Goal: Ask a question

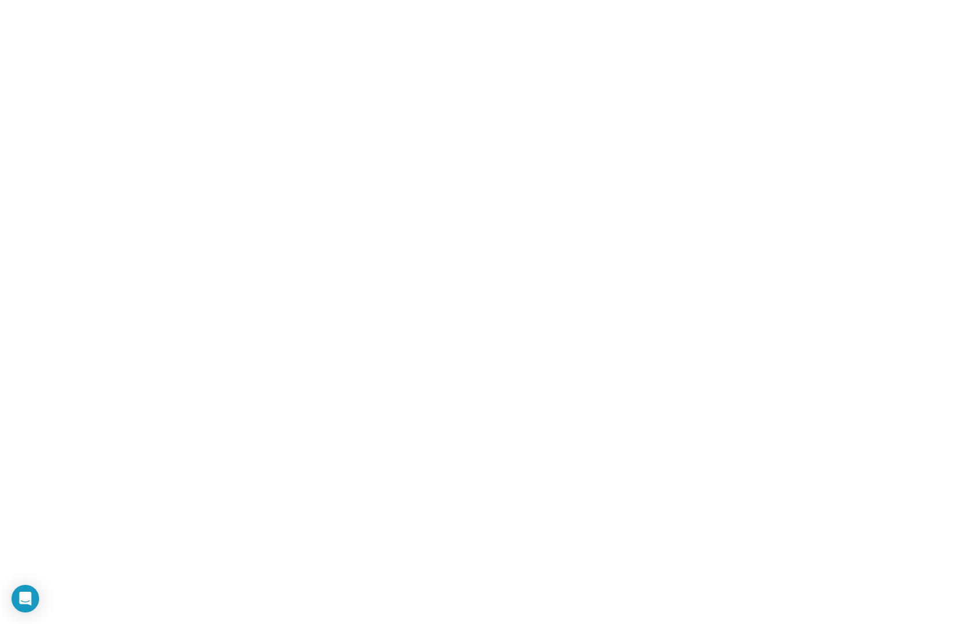
click at [23, 602] on icon "Open Intercom Messenger" at bounding box center [24, 598] width 13 height 15
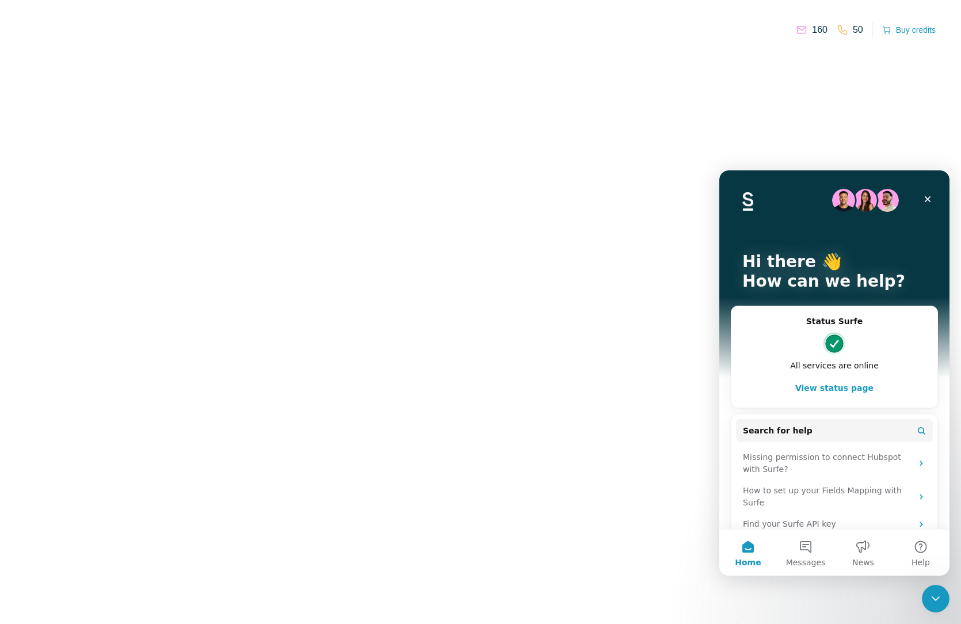
click at [833, 332] on img "Intercom messenger" at bounding box center [834, 343] width 23 height 23
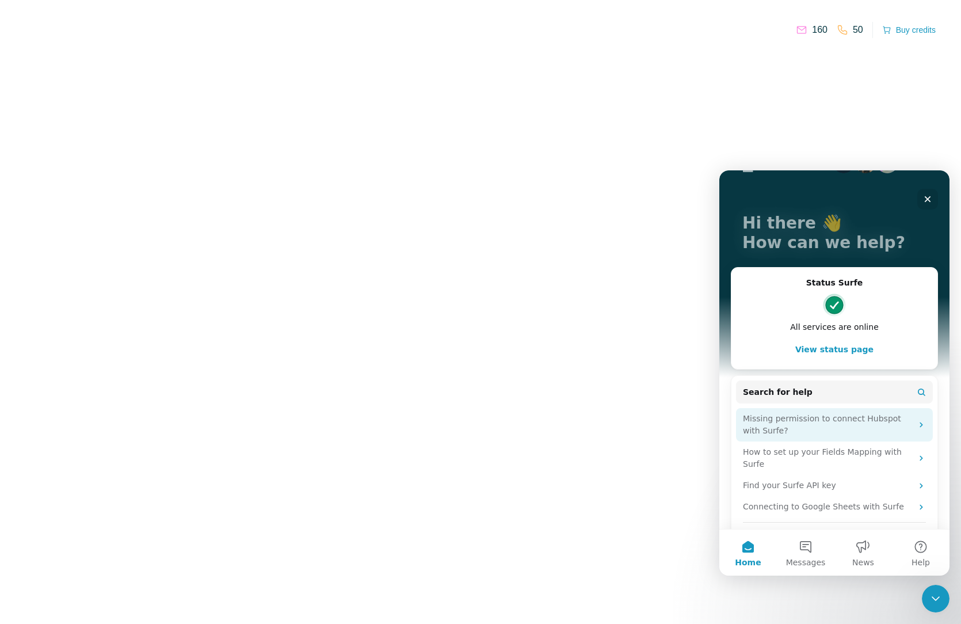
scroll to position [59, 0]
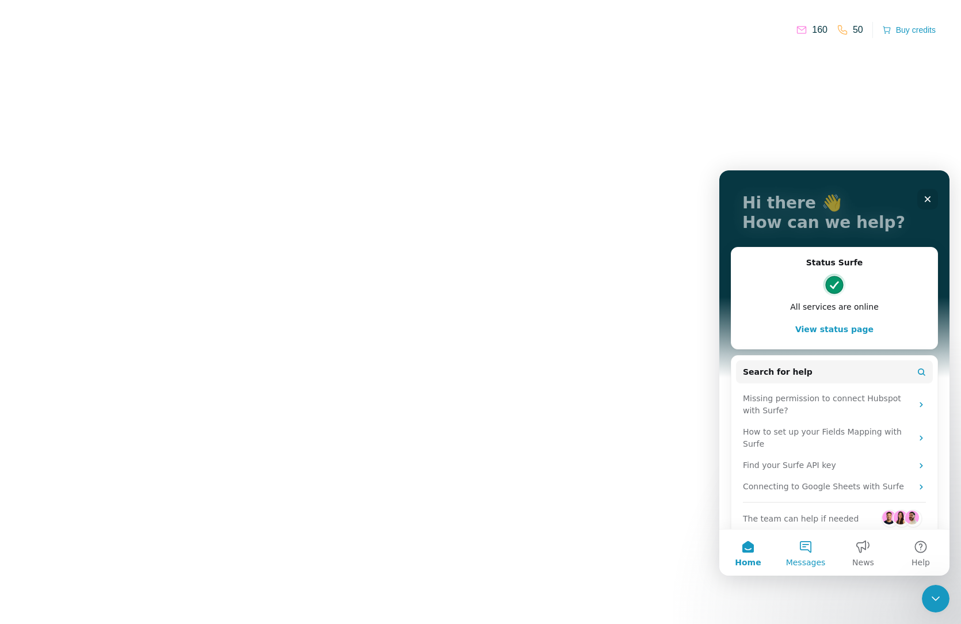
click at [799, 554] on button "Messages" at bounding box center [806, 552] width 58 height 46
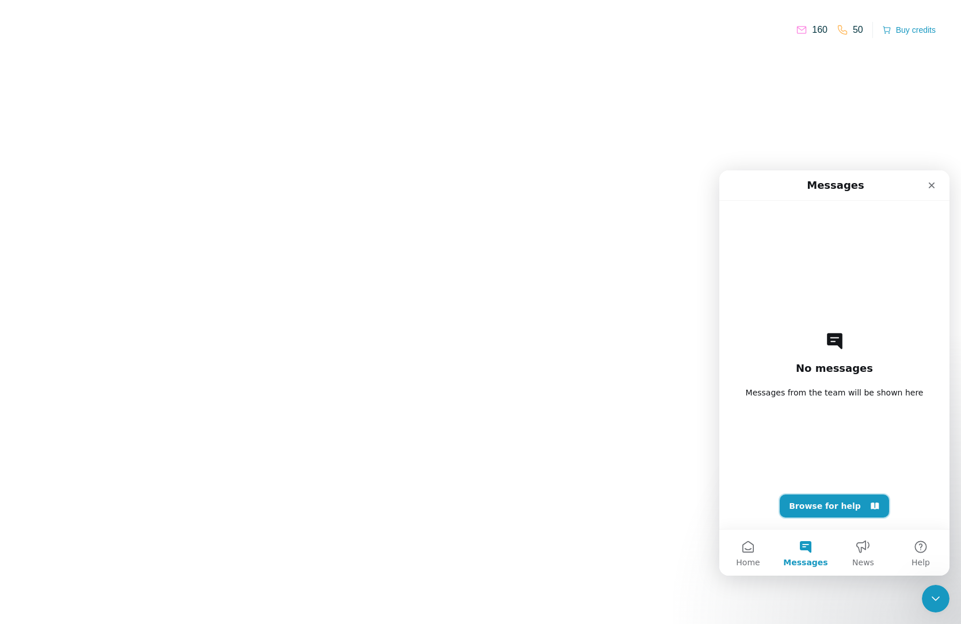
click at [845, 509] on button "Browse for help" at bounding box center [834, 505] width 109 height 23
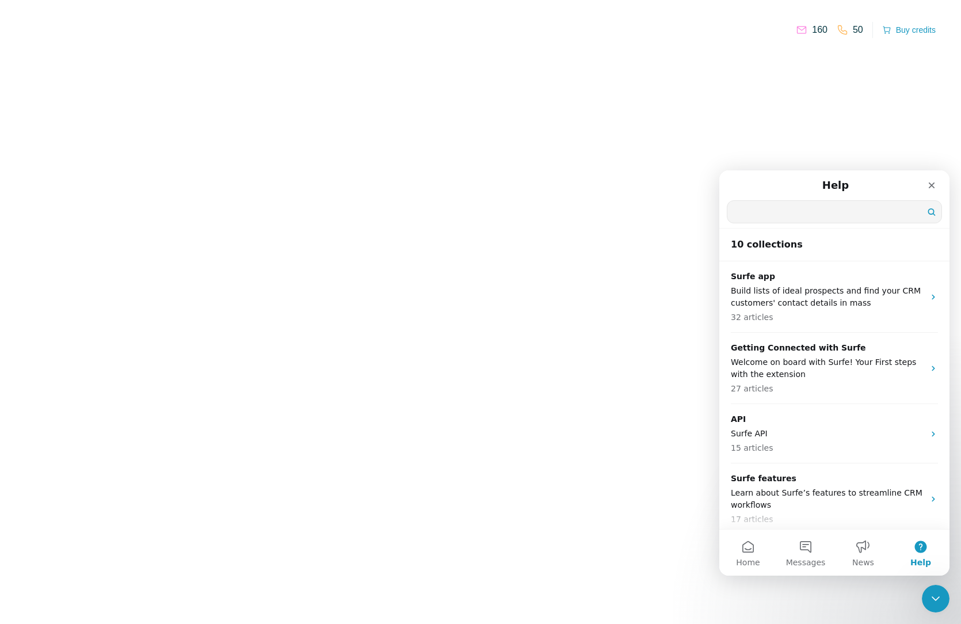
click at [792, 213] on input "Search for help" at bounding box center [834, 212] width 214 height 22
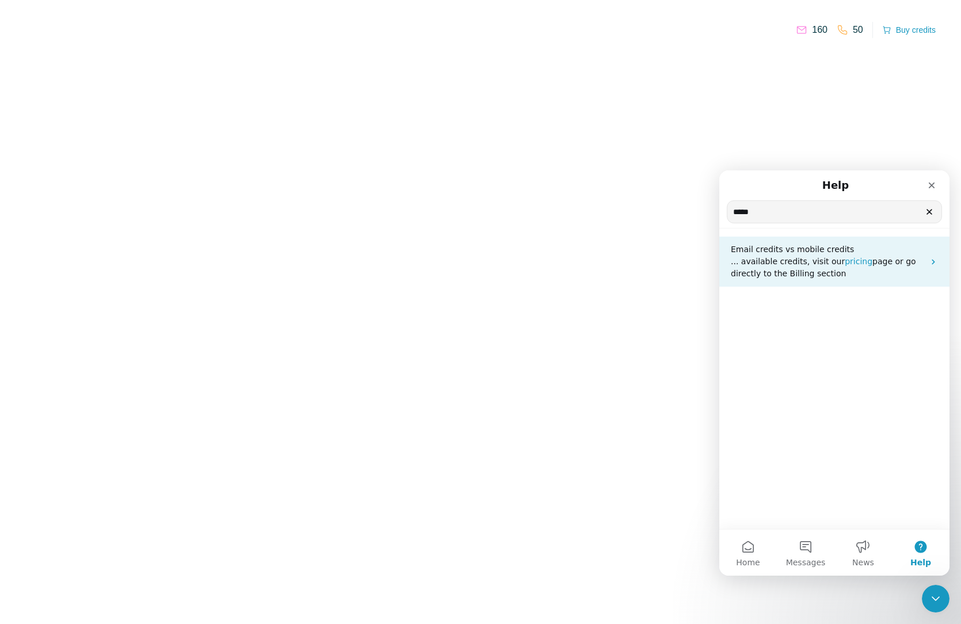
type input "*****"
click at [802, 258] on span "... available credits, visit our" at bounding box center [788, 261] width 114 height 9
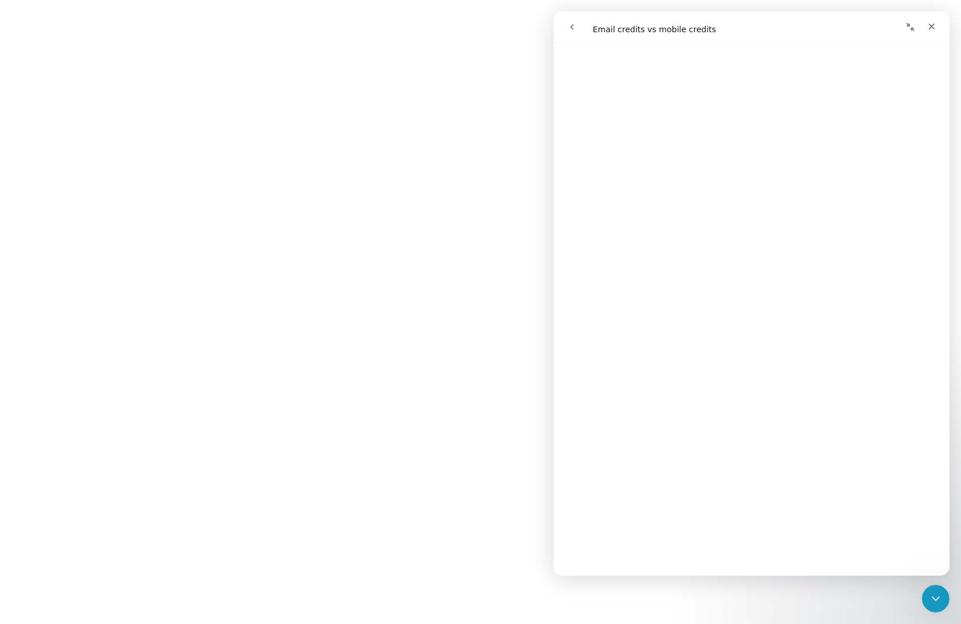
scroll to position [659, 0]
